Goal: Task Accomplishment & Management: Use online tool/utility

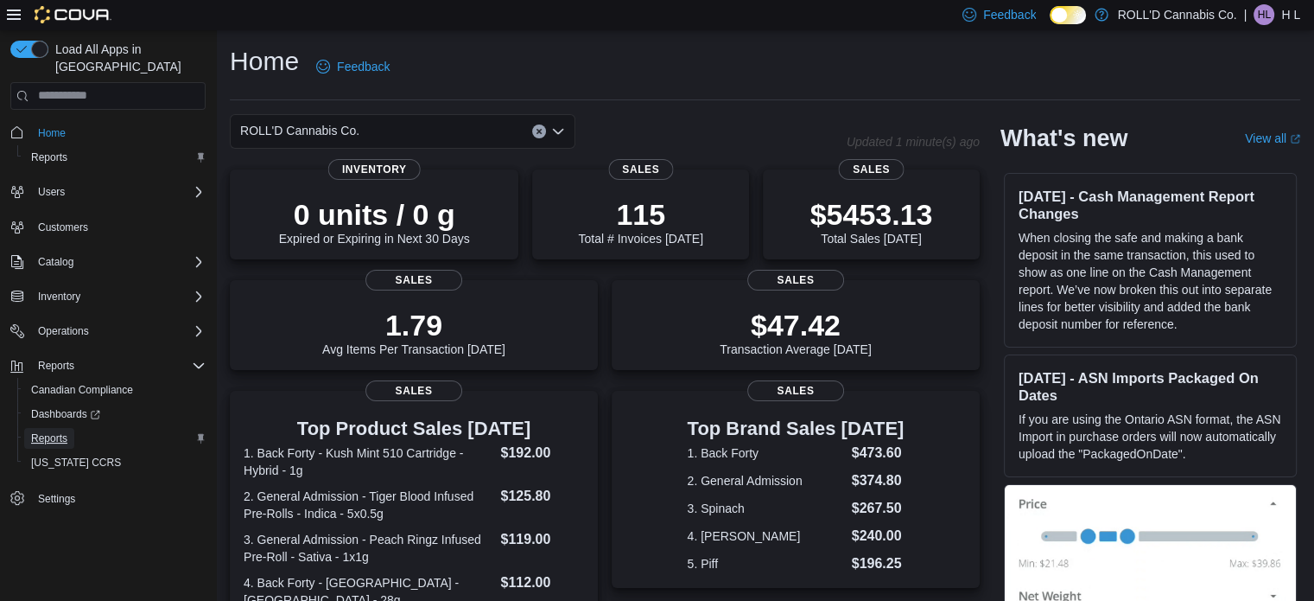
click at [54, 431] on span "Reports" at bounding box center [49, 438] width 36 height 14
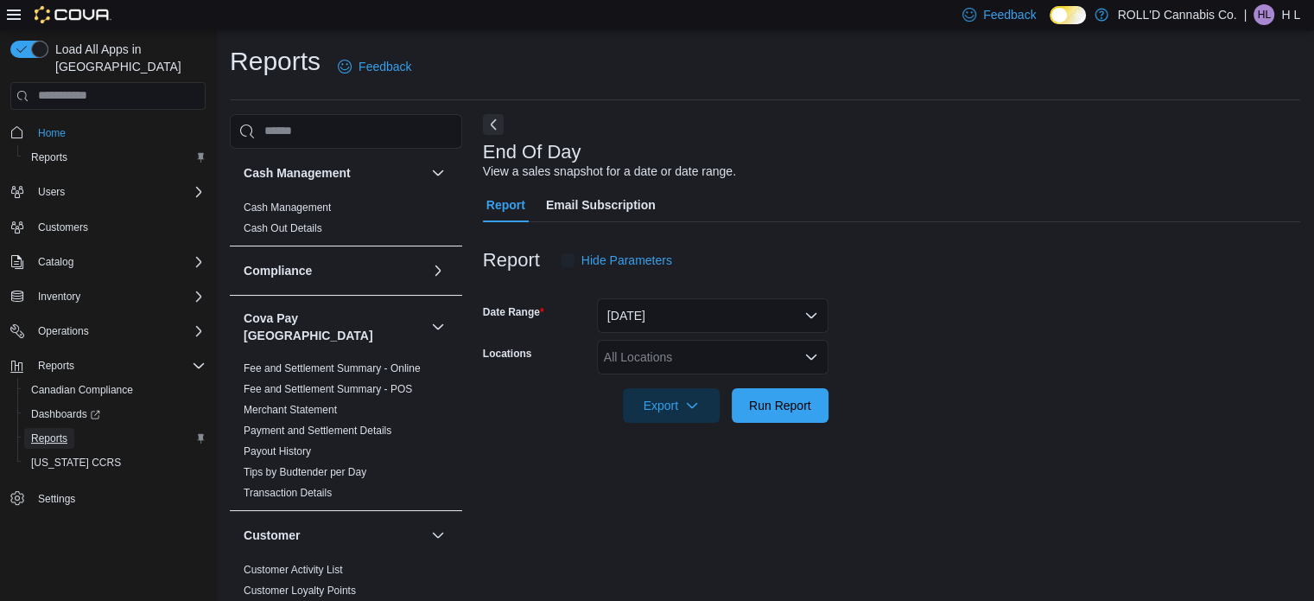
scroll to position [11, 0]
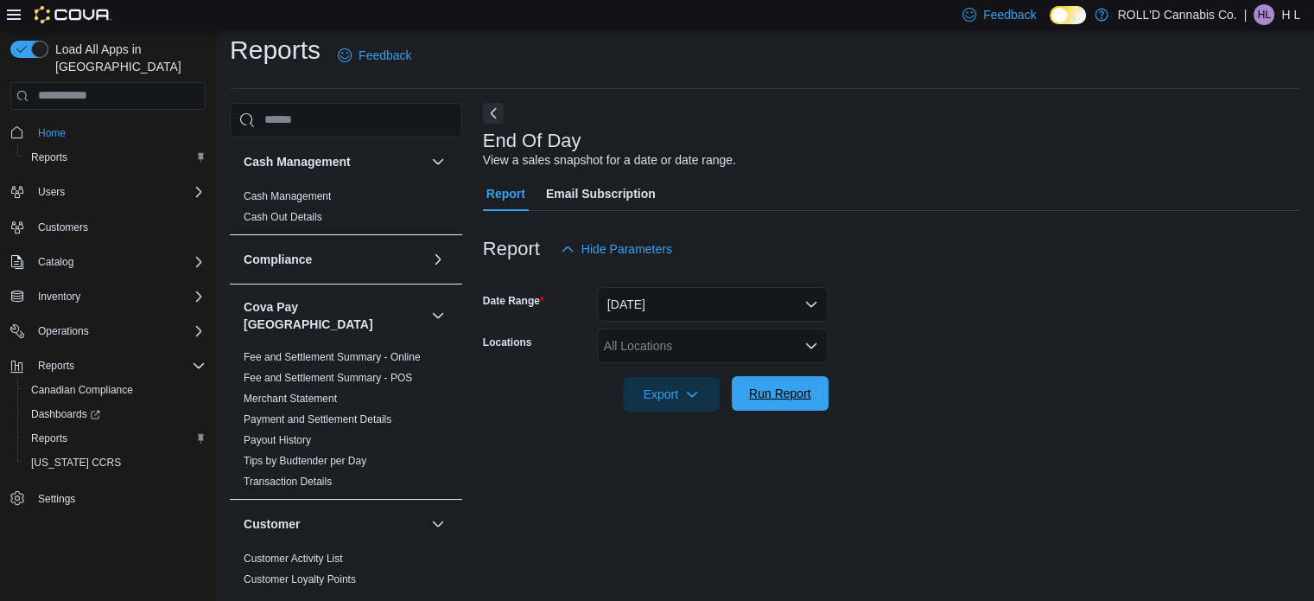
click at [802, 386] on span "Run Report" at bounding box center [780, 392] width 62 height 17
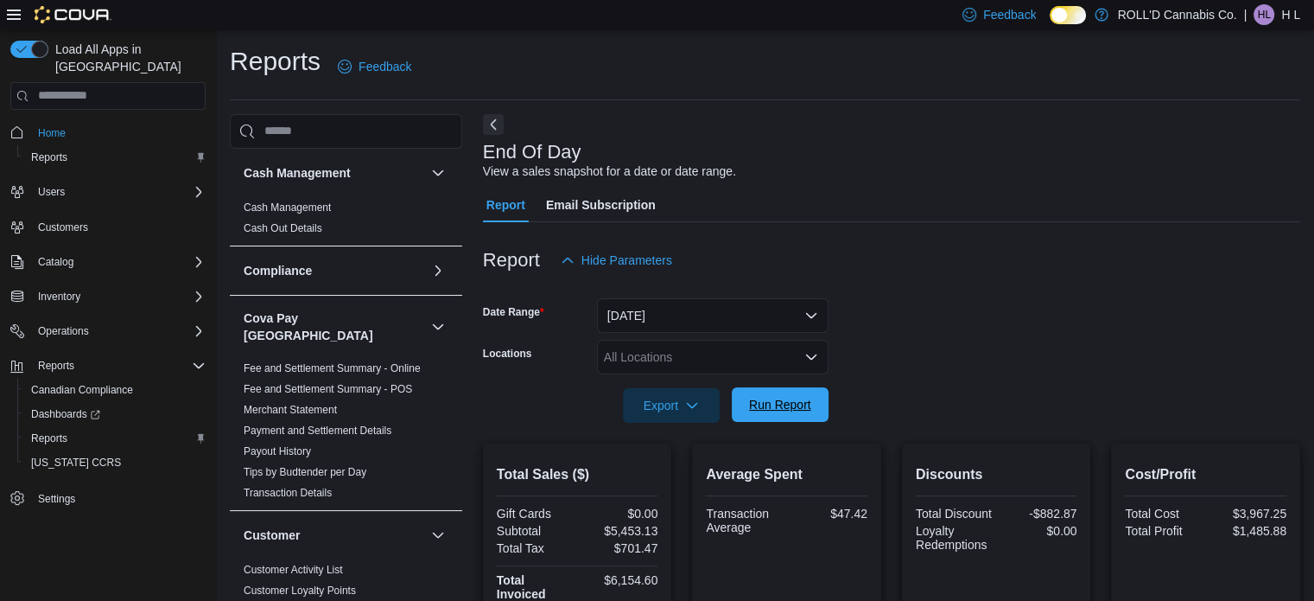
click at [796, 402] on span "Run Report" at bounding box center [780, 404] width 62 height 17
